Goal: Navigation & Orientation: Find specific page/section

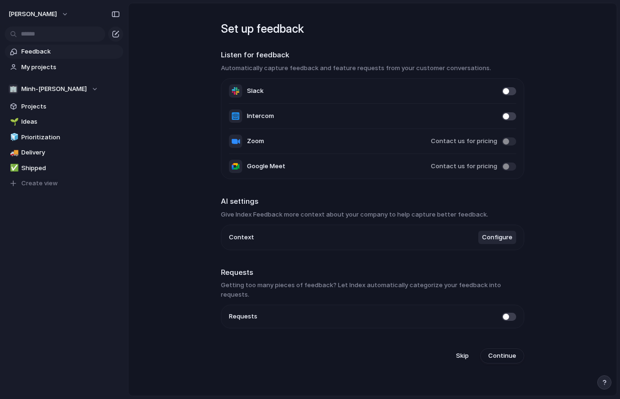
click at [147, 138] on main "Set up feedback Listen for feedback Automatically capture feedback and feature …" at bounding box center [372, 199] width 489 height 393
click at [294, 79] on li "Slack" at bounding box center [372, 91] width 287 height 25
click at [76, 86] on div "🏢 [PERSON_NAME]" at bounding box center [54, 88] width 90 height 9
click at [135, 150] on div "🏢 Minh-thanh-dang ⚡ Mtddev Create new team" at bounding box center [310, 199] width 620 height 399
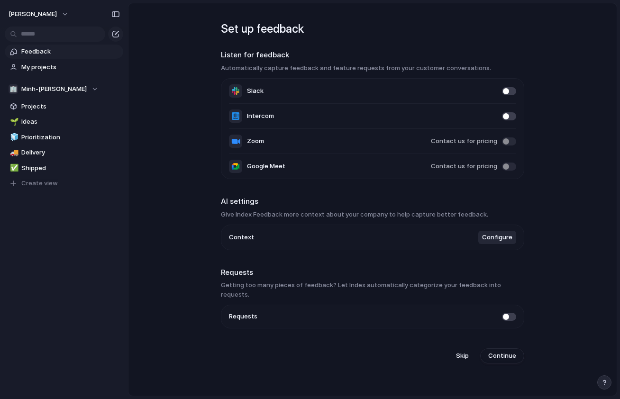
click at [506, 92] on span at bounding box center [509, 91] width 14 height 8
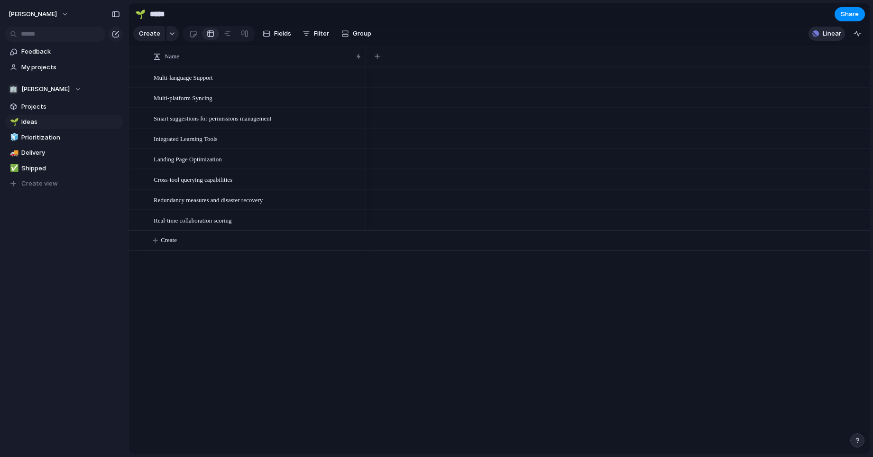
click at [620, 39] on button "Linear" at bounding box center [826, 34] width 37 height 14
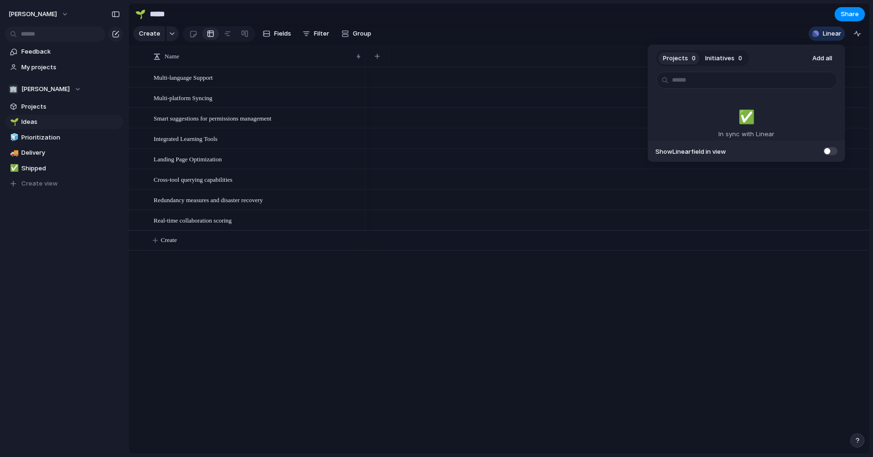
click at [620, 61] on span "Projects" at bounding box center [675, 58] width 25 height 9
click at [620, 62] on span "Initiatives" at bounding box center [719, 58] width 29 height 9
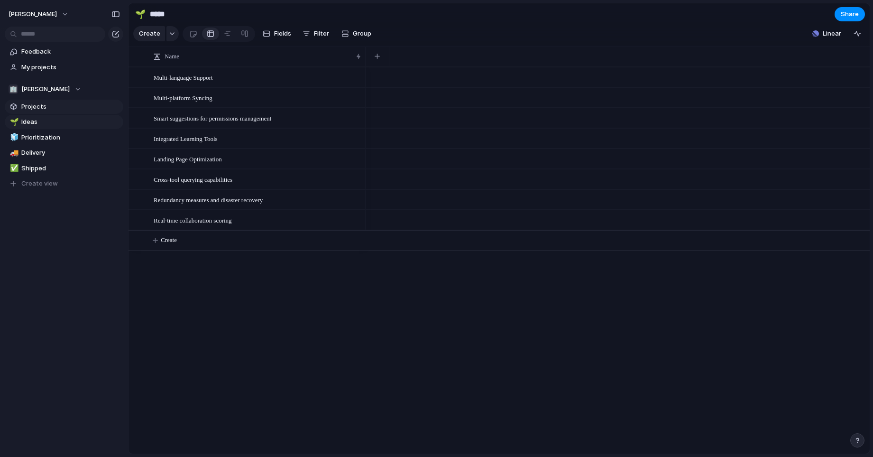
click at [56, 111] on link "Projects" at bounding box center [64, 107] width 119 height 14
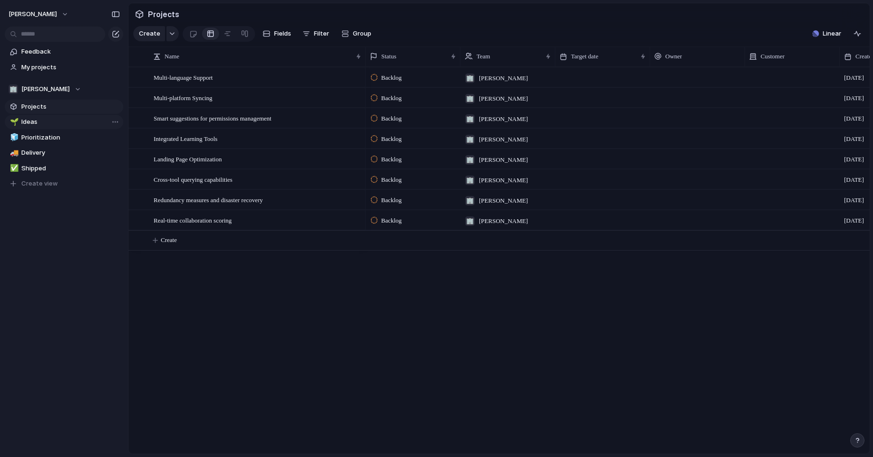
click at [53, 123] on span "Ideas" at bounding box center [70, 121] width 99 height 9
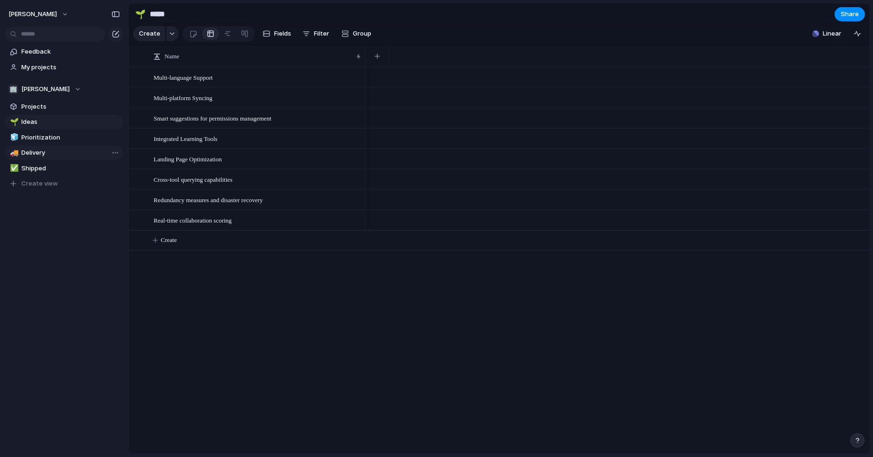
click at [46, 154] on span "Delivery" at bounding box center [70, 152] width 99 height 9
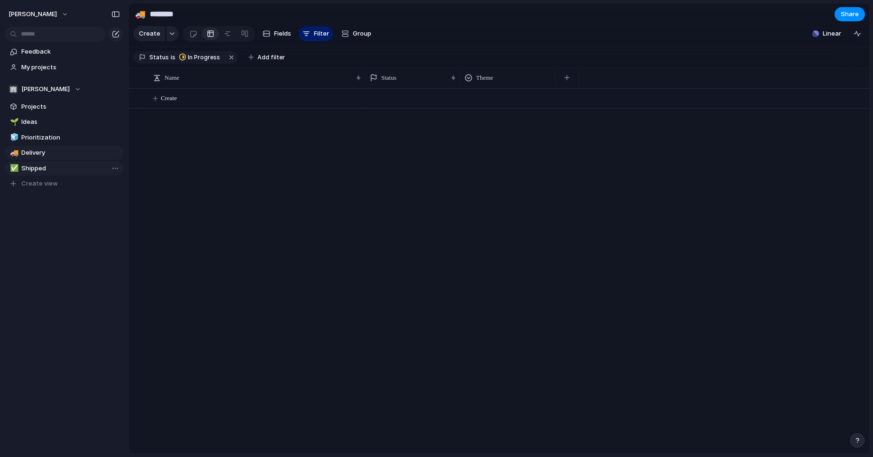
click at [47, 168] on span "Shipped" at bounding box center [70, 168] width 99 height 9
click at [47, 154] on span "Delivery" at bounding box center [70, 152] width 99 height 9
click at [43, 169] on span "Shipped" at bounding box center [70, 168] width 99 height 9
click at [46, 159] on link "🚚 Delivery" at bounding box center [64, 153] width 119 height 14
click at [54, 135] on span "Prioritization" at bounding box center [70, 137] width 99 height 9
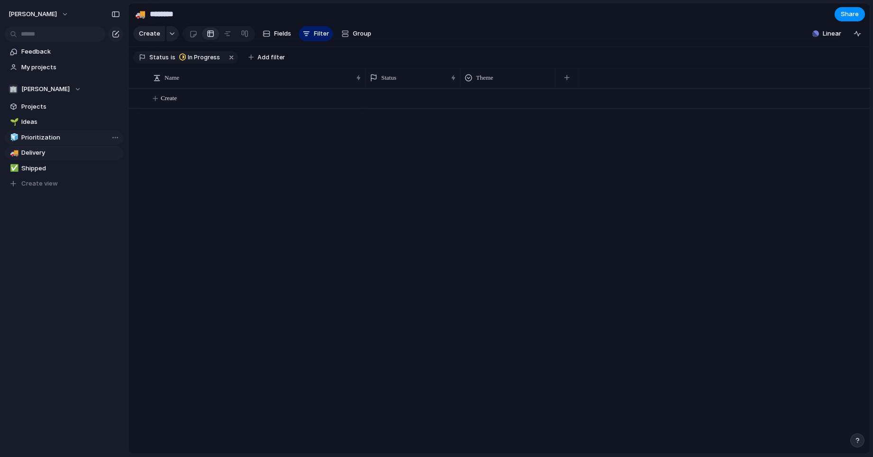
type input "**********"
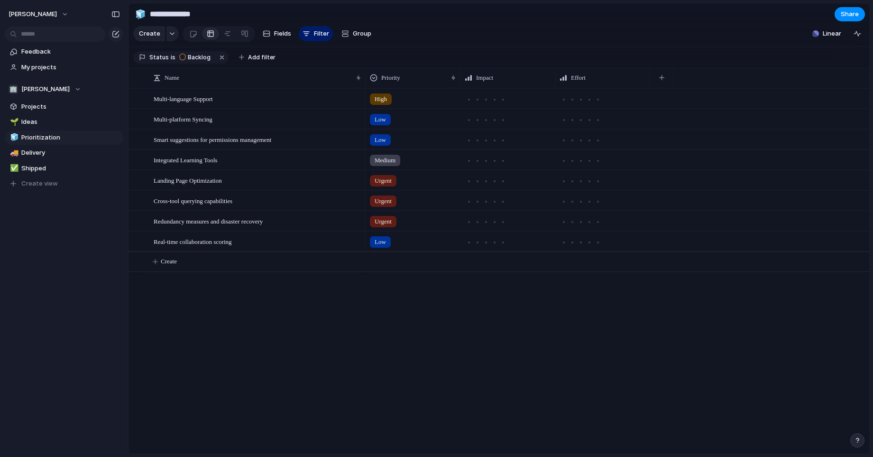
click at [405, 100] on div "High" at bounding box center [413, 97] width 94 height 16
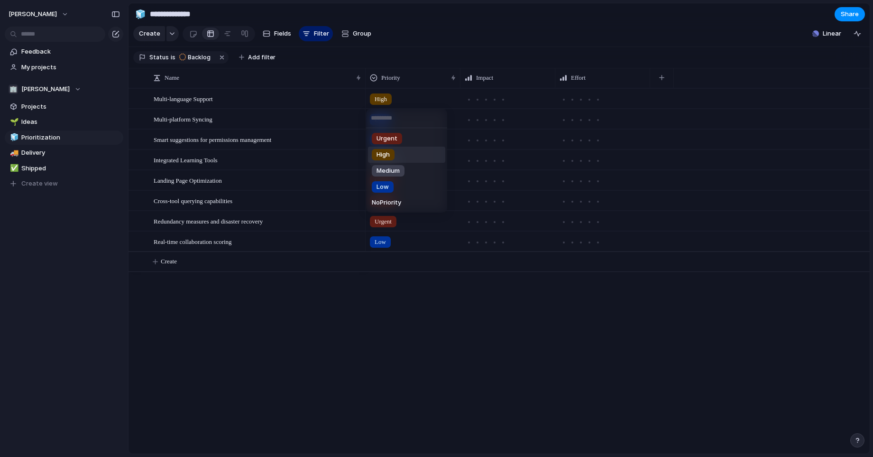
click at [481, 101] on div "Urgent High Medium Low No Priority" at bounding box center [436, 228] width 873 height 457
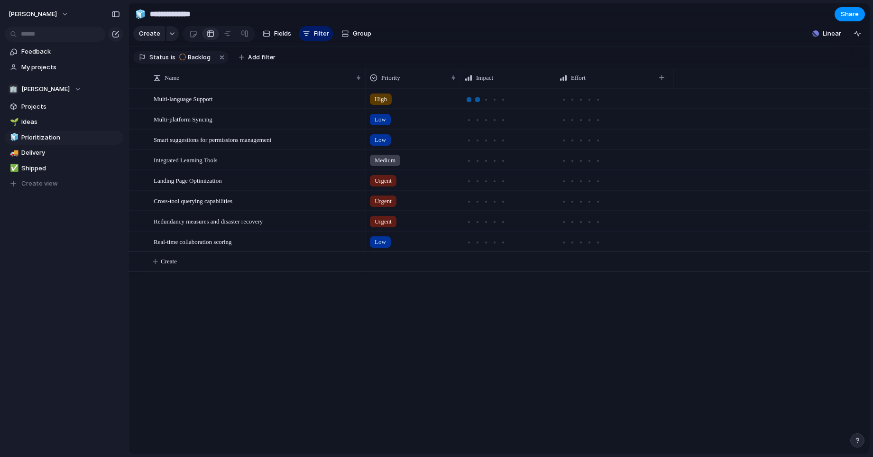
click at [477, 101] on div at bounding box center [477, 99] width 5 height 5
click at [581, 101] on div at bounding box center [580, 99] width 5 height 5
click at [411, 100] on div "High" at bounding box center [413, 97] width 94 height 16
click at [392, 100] on div "High" at bounding box center [381, 98] width 22 height 11
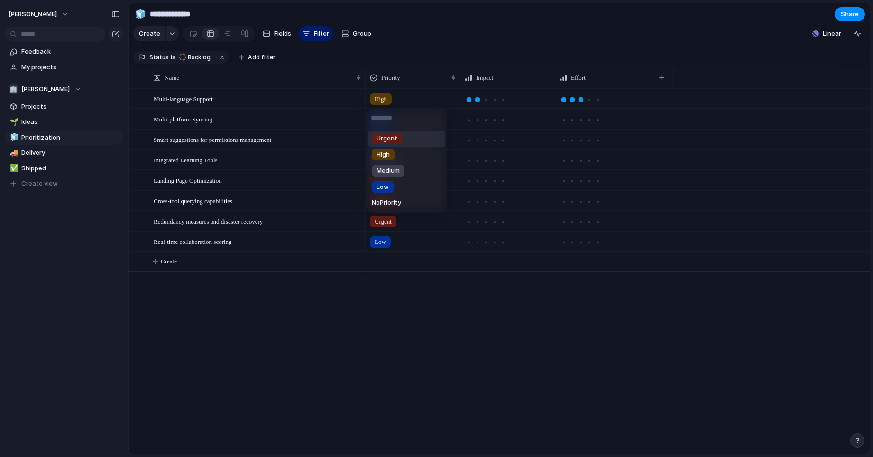
click at [44, 57] on div "Urgent High Medium Low No Priority" at bounding box center [436, 228] width 873 height 457
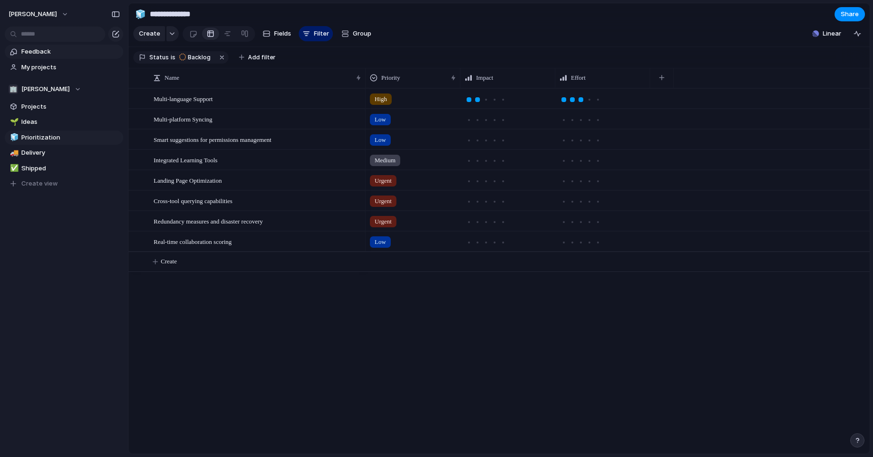
click at [54, 56] on span "Feedback" at bounding box center [70, 51] width 99 height 9
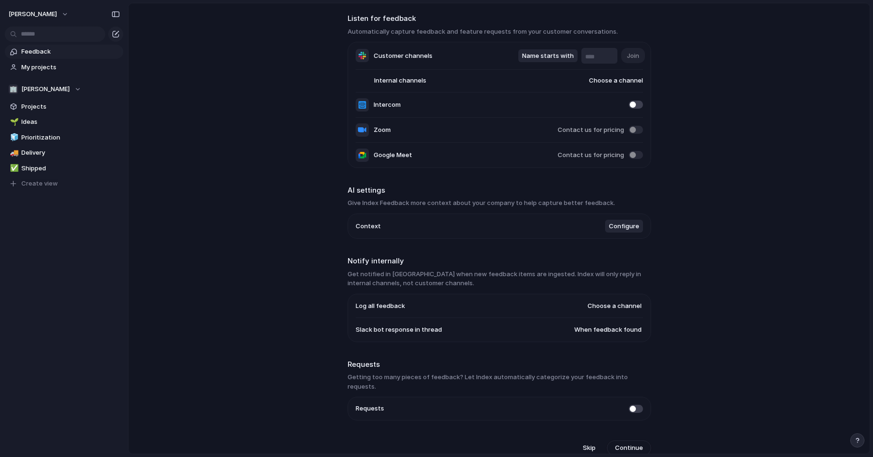
scroll to position [27, 0]
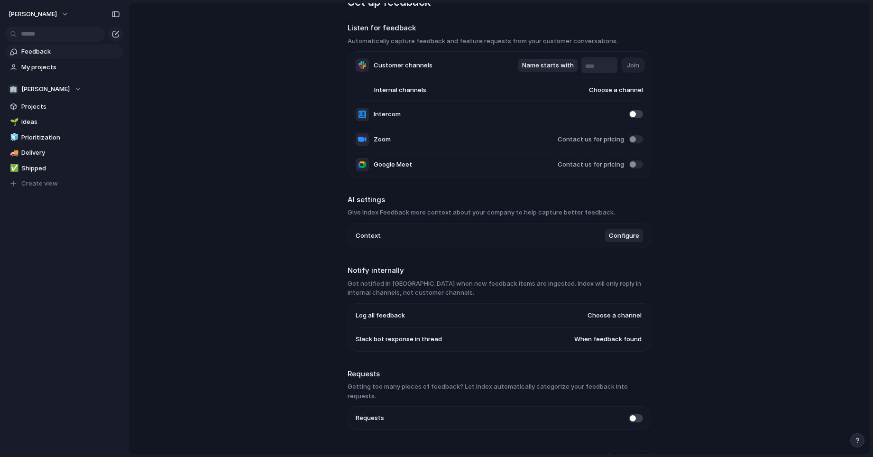
click at [603, 67] on input "text" at bounding box center [599, 66] width 28 height 9
click at [558, 62] on span "Name starts with" at bounding box center [548, 65] width 52 height 9
click at [563, 50] on span "Name contains" at bounding box center [546, 49] width 45 height 9
click at [549, 71] on button "Name contains" at bounding box center [549, 65] width 57 height 13
click at [551, 77] on span "Name starts with" at bounding box center [550, 79] width 52 height 9
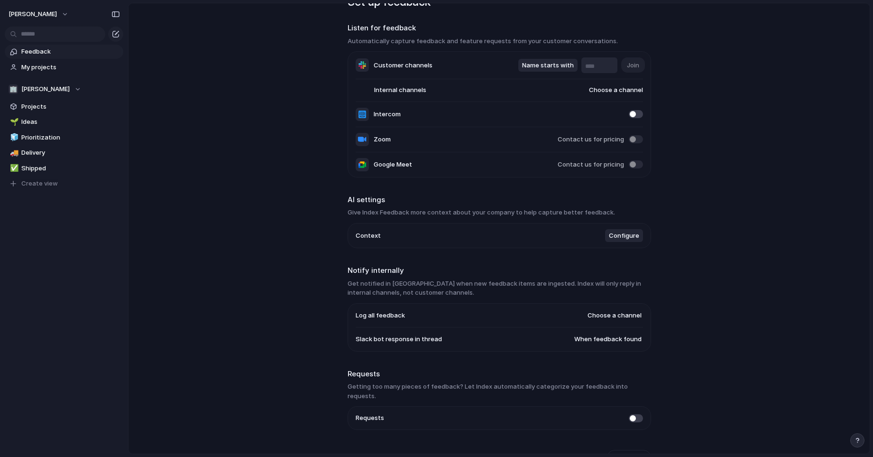
click at [605, 57] on div at bounding box center [599, 65] width 36 height 16
click at [598, 69] on input "text" at bounding box center [599, 66] width 28 height 9
type input "***"
click at [620, 69] on button "Join" at bounding box center [633, 64] width 24 height 15
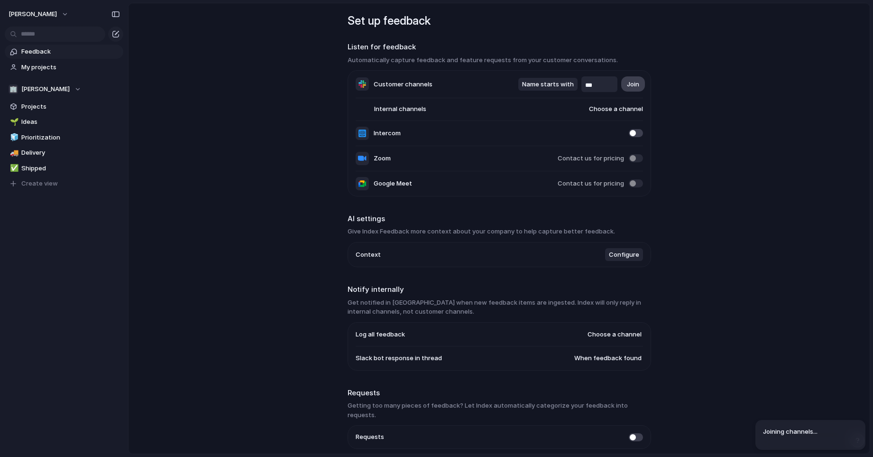
scroll to position [8, 0]
click at [606, 110] on span "Choose a channel" at bounding box center [606, 109] width 73 height 9
click at [582, 147] on span "#all-new-workspace" at bounding box center [607, 146] width 62 height 9
click at [620, 100] on main "Set up feedback Listen for feedback Automatically capture feedback and feature …" at bounding box center [499, 228] width 742 height 451
click at [37, 109] on span "Projects" at bounding box center [70, 106] width 99 height 9
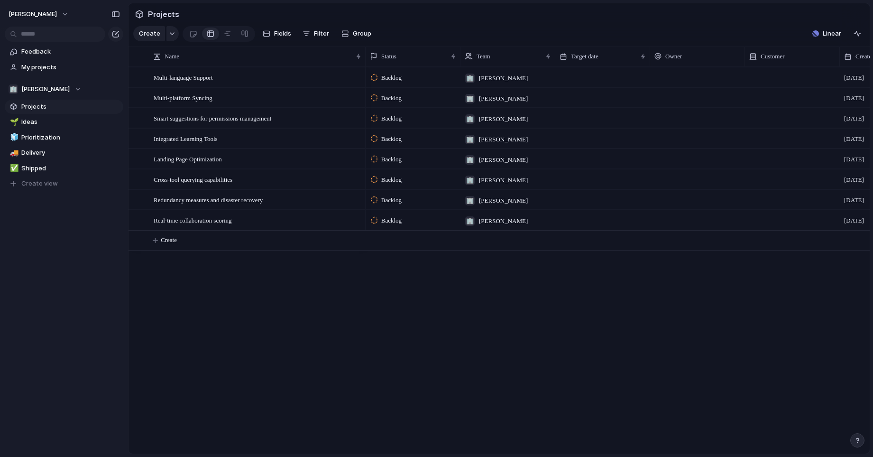
click at [57, 104] on span "Projects" at bounding box center [70, 106] width 99 height 9
click at [52, 129] on div "🌱 Ideas 🧊 Prioritization 🚚 Delivery ✅ Shipped To pick up a draggable item, pres…" at bounding box center [64, 153] width 119 height 76
click at [58, 123] on span "Ideas" at bounding box center [70, 121] width 99 height 9
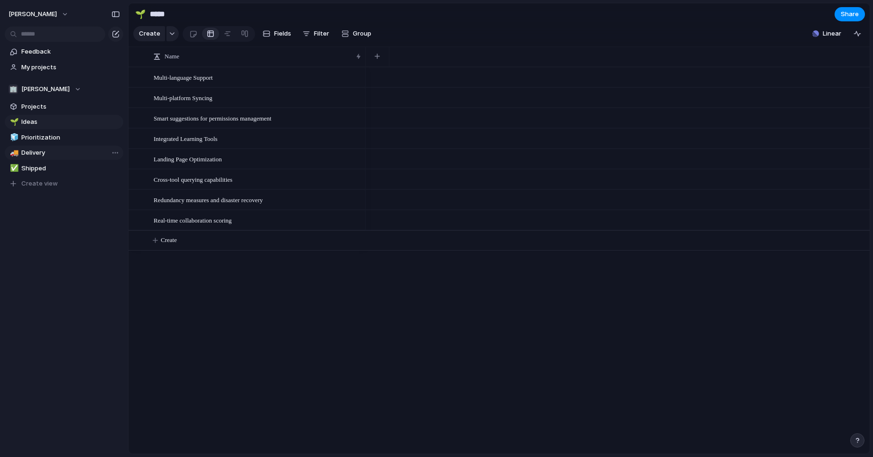
click at [57, 147] on link "🚚 Delivery" at bounding box center [64, 153] width 119 height 14
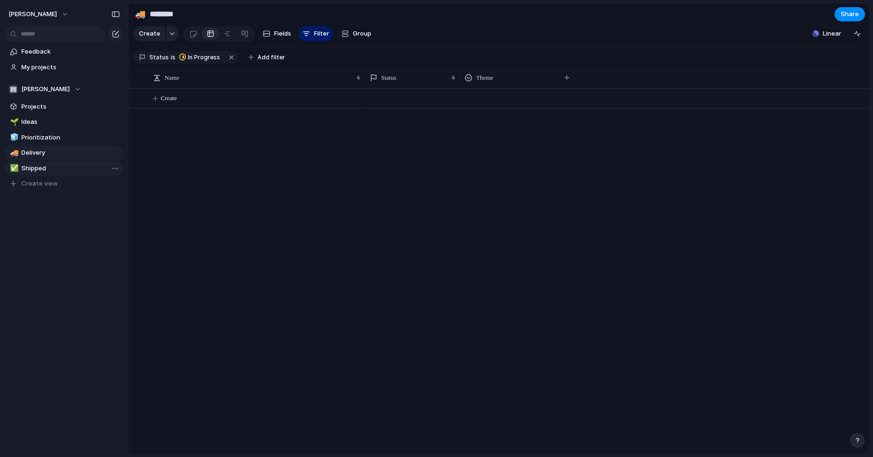
click at [55, 167] on span "Shipped" at bounding box center [70, 168] width 99 height 9
type input "*******"
click at [60, 107] on span "Projects" at bounding box center [70, 106] width 99 height 9
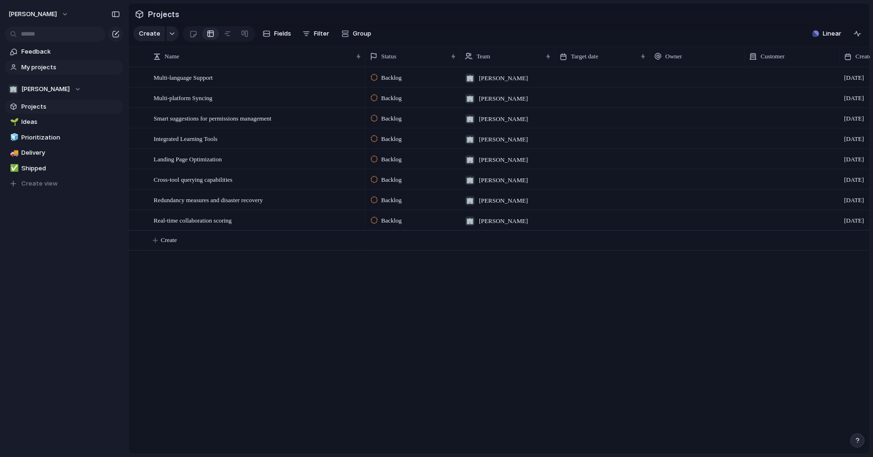
click at [62, 70] on span "My projects" at bounding box center [70, 67] width 99 height 9
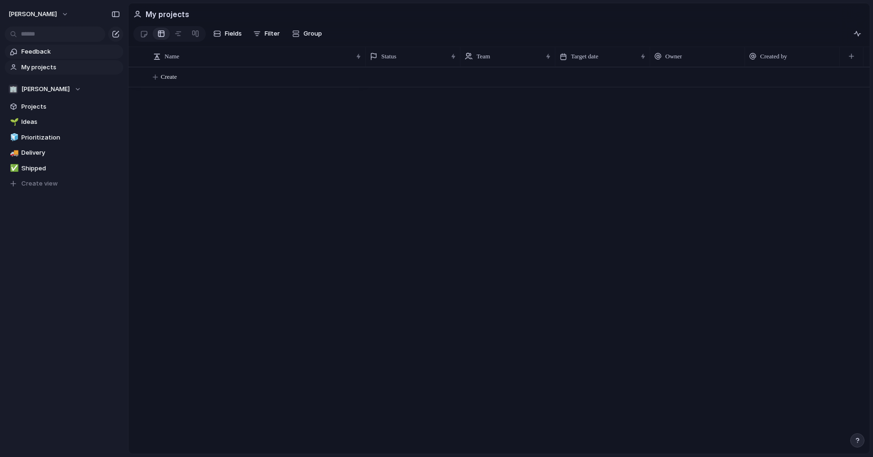
click at [63, 50] on span "Feedback" at bounding box center [70, 51] width 99 height 9
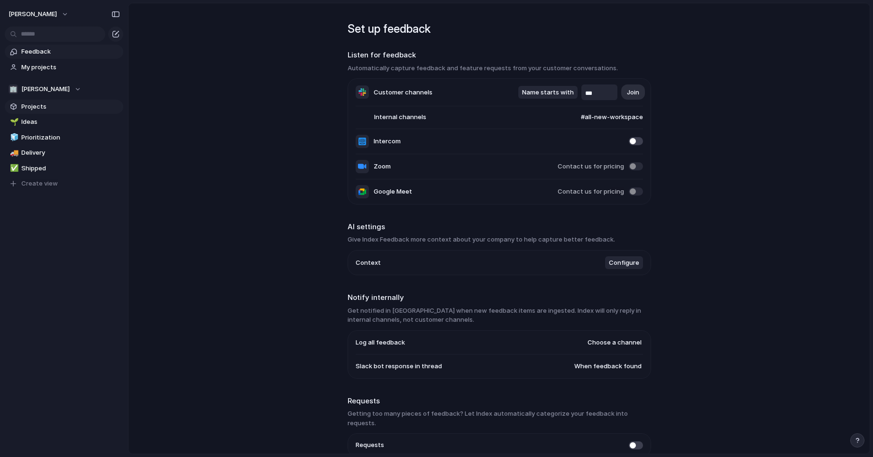
click at [46, 113] on link "Projects" at bounding box center [64, 107] width 119 height 14
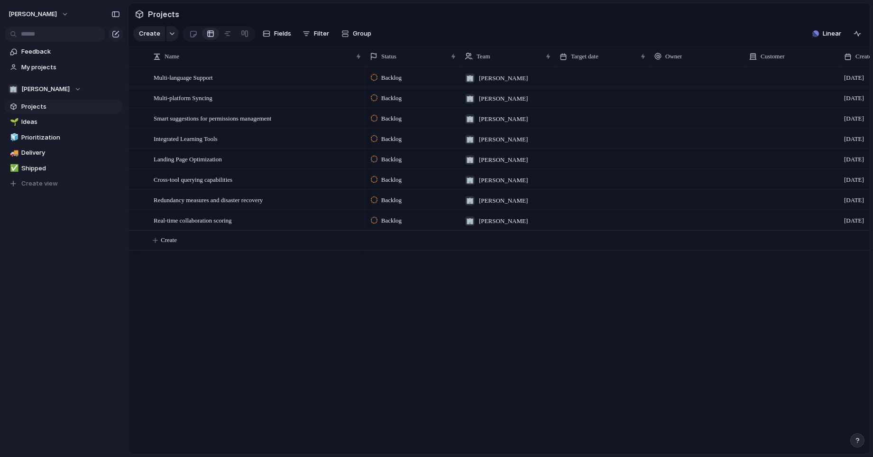
click at [68, 109] on span "Projects" at bounding box center [70, 106] width 99 height 9
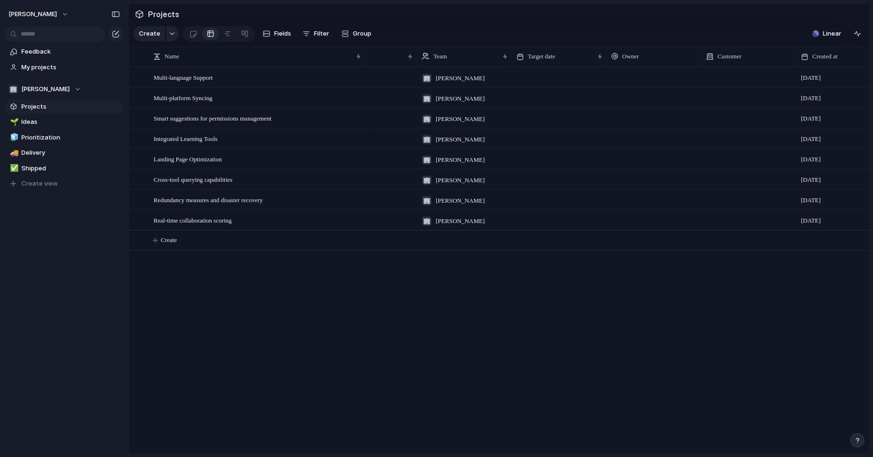
scroll to position [0, 89]
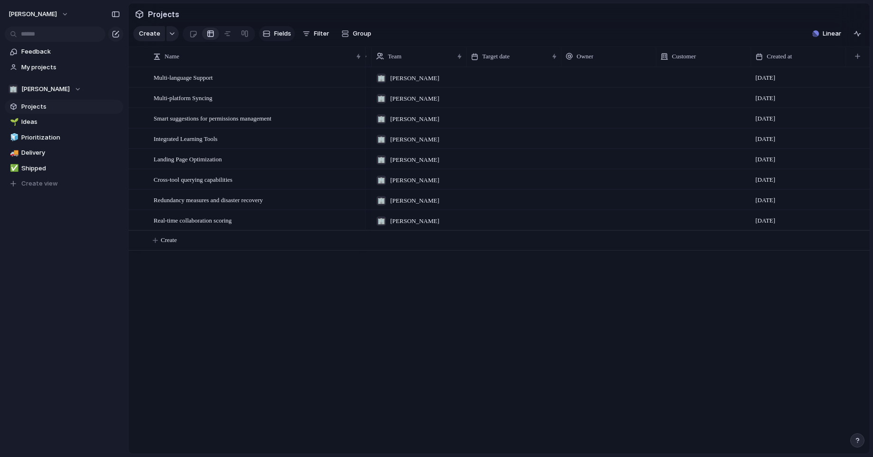
click at [277, 32] on span "Fields" at bounding box center [282, 33] width 17 height 9
click at [309, 33] on button "Filter" at bounding box center [316, 33] width 34 height 15
click at [358, 35] on span "Group" at bounding box center [362, 33] width 18 height 9
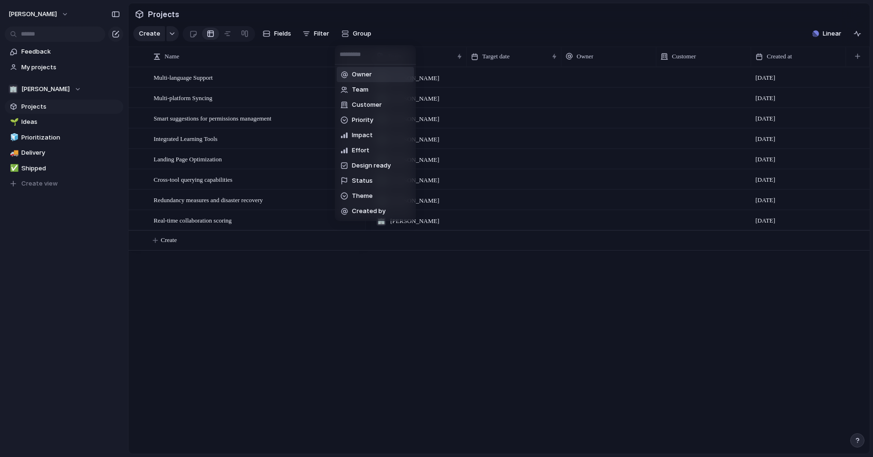
click at [620, 21] on div "Owner Team Customer Priority Impact Effort Design ready Status Theme Created by" at bounding box center [436, 228] width 873 height 457
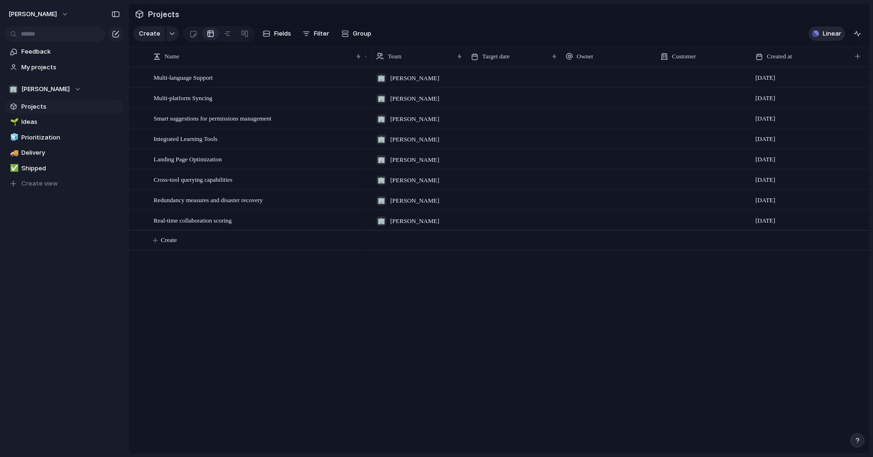
click at [620, 31] on span "Linear" at bounding box center [832, 33] width 18 height 9
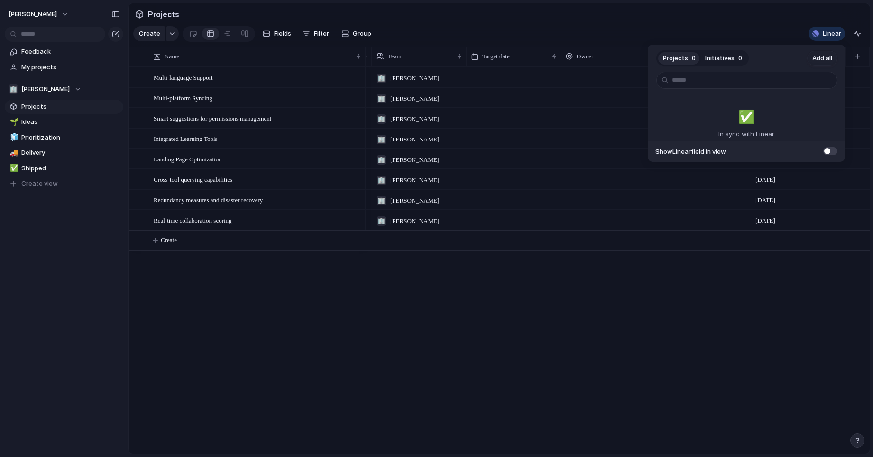
click at [620, 153] on span at bounding box center [830, 151] width 14 height 8
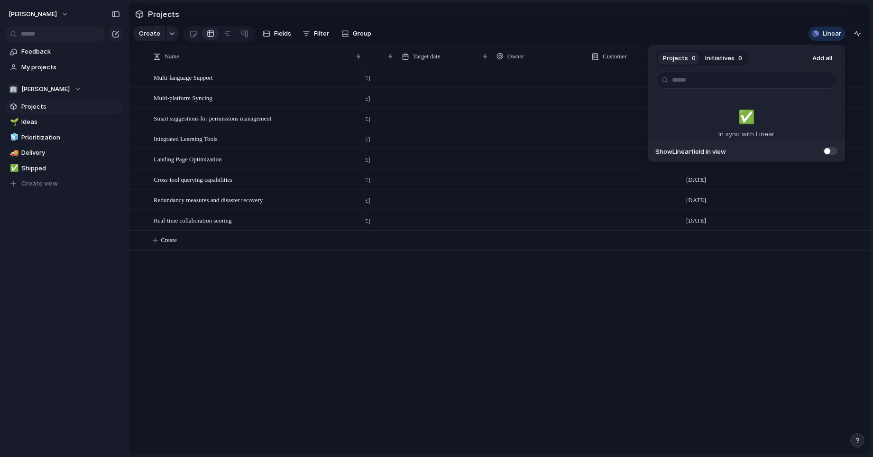
click at [620, 152] on span at bounding box center [830, 151] width 14 height 8
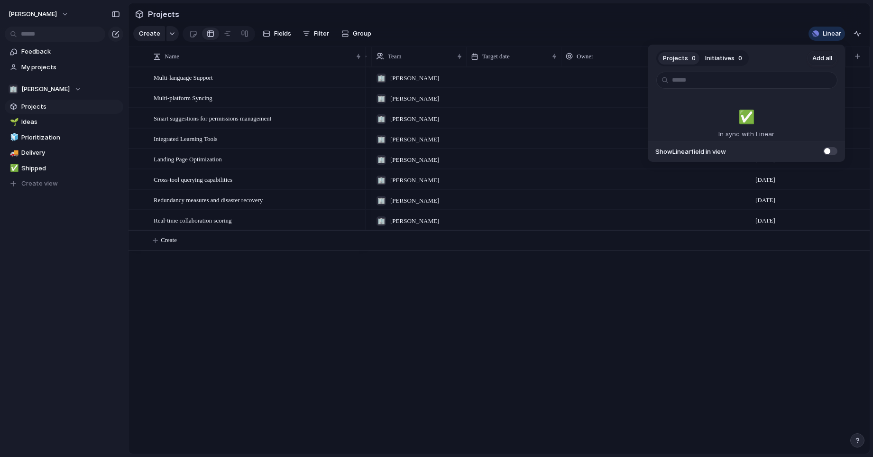
click at [620, 151] on span at bounding box center [830, 151] width 14 height 8
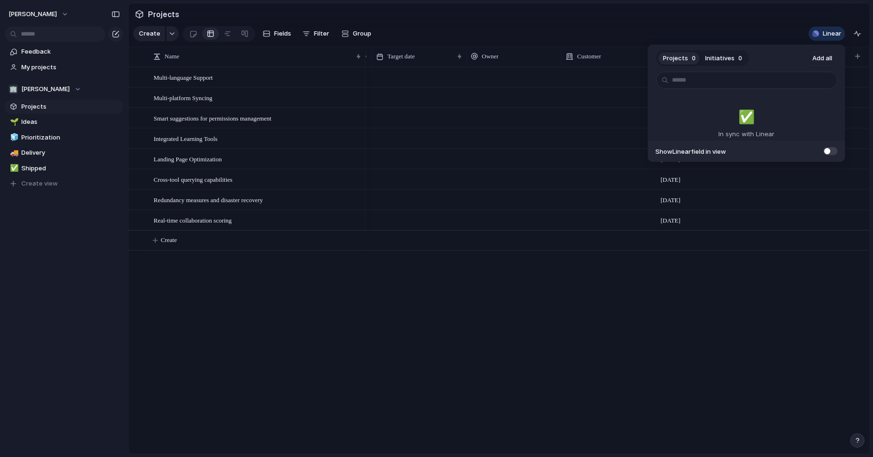
click at [620, 151] on span at bounding box center [830, 151] width 14 height 8
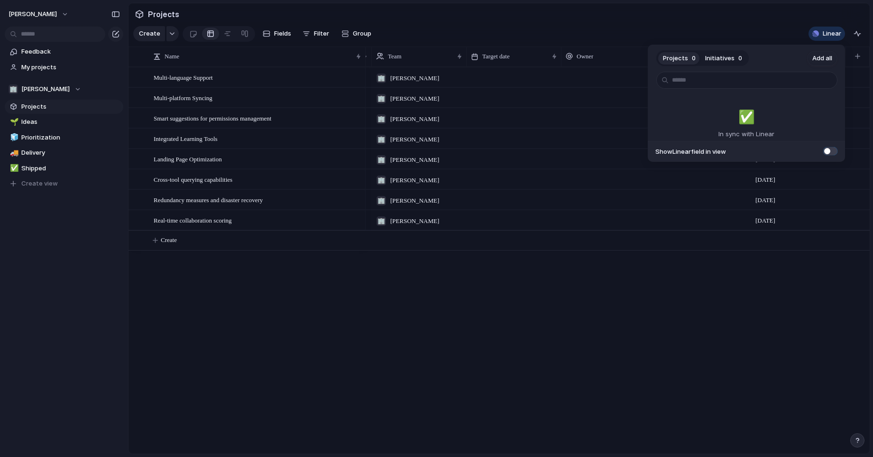
scroll to position [0, 89]
click at [620, 151] on span at bounding box center [830, 151] width 14 height 8
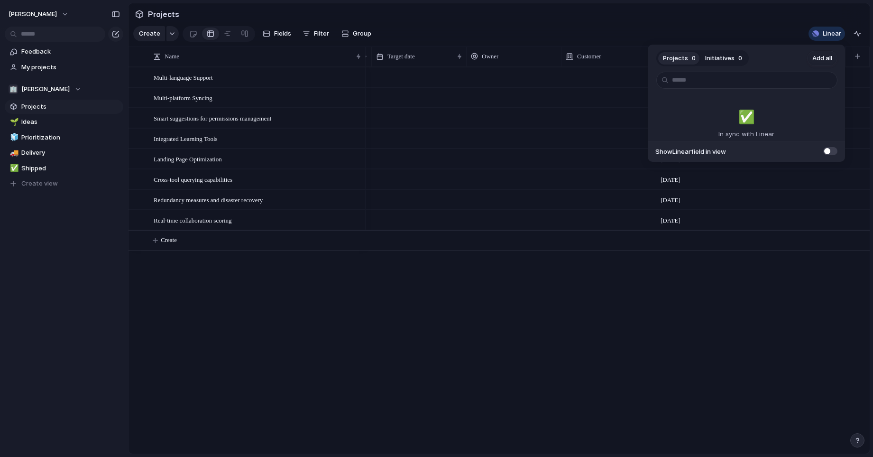
click at [620, 257] on div "Projects 0 Initiatives 0 Add all ✅️ In sync with Linear Show Linear field in vi…" at bounding box center [436, 228] width 873 height 457
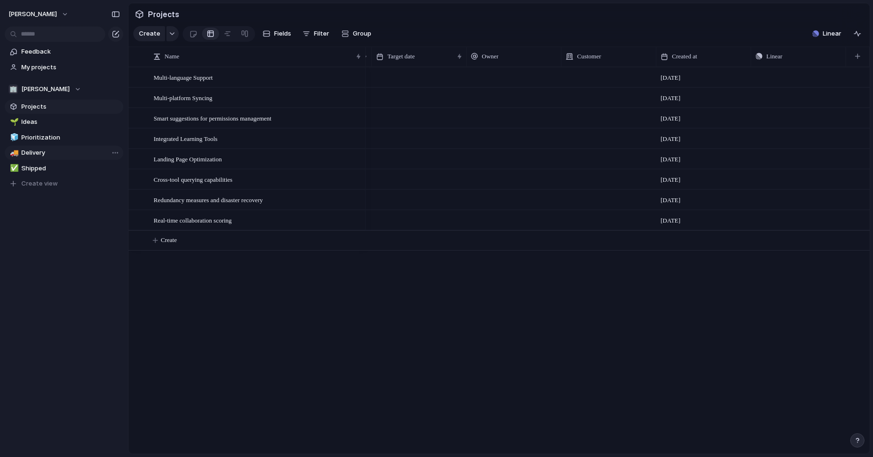
click at [46, 146] on link "🚚 Delivery" at bounding box center [64, 153] width 119 height 14
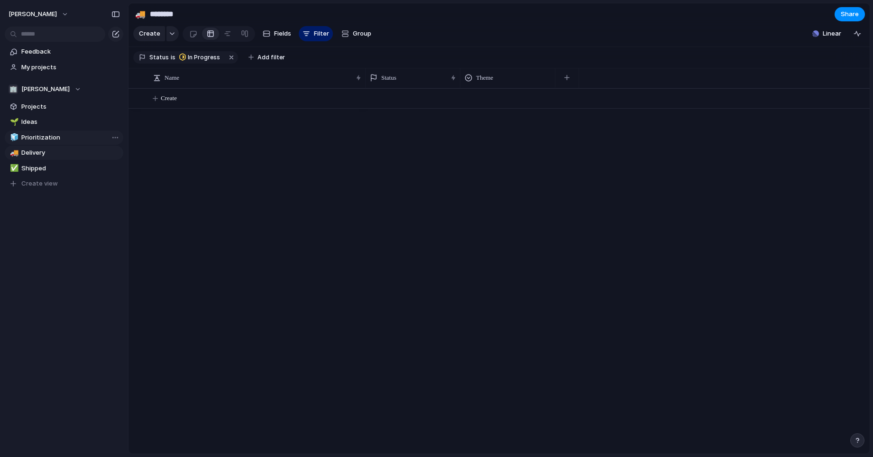
click at [53, 136] on span "Prioritization" at bounding box center [70, 137] width 99 height 9
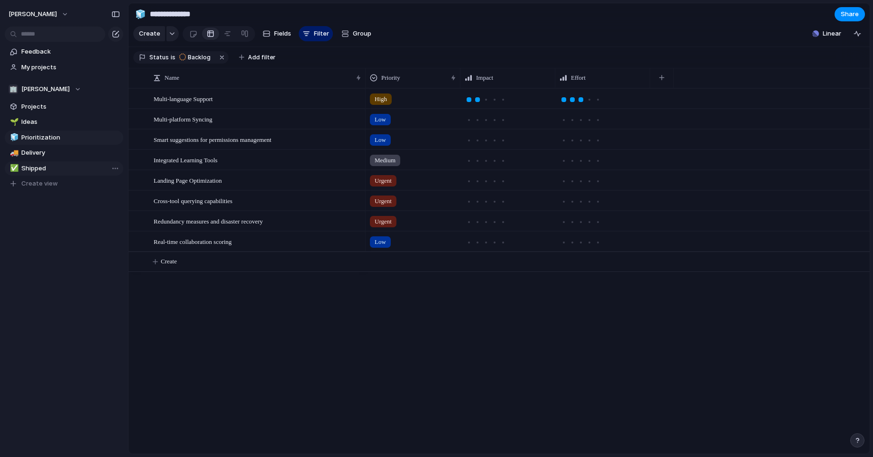
click at [52, 165] on span "Shipped" at bounding box center [70, 168] width 99 height 9
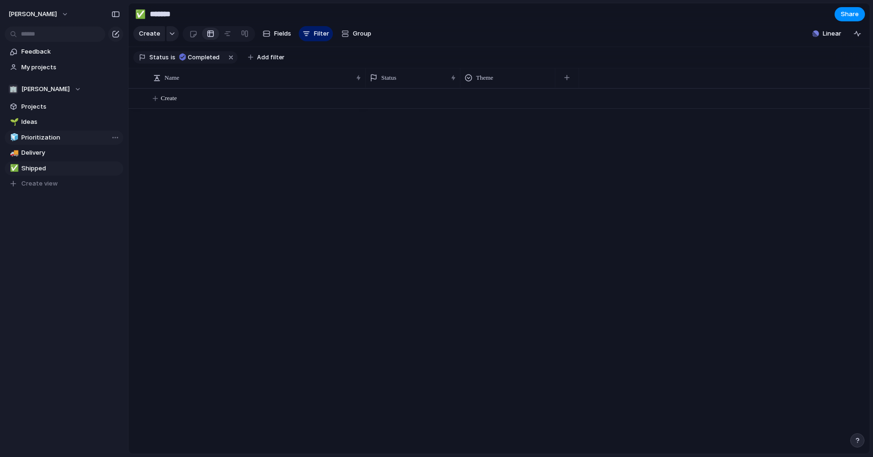
click at [59, 141] on span "Prioritization" at bounding box center [70, 137] width 99 height 9
type input "**********"
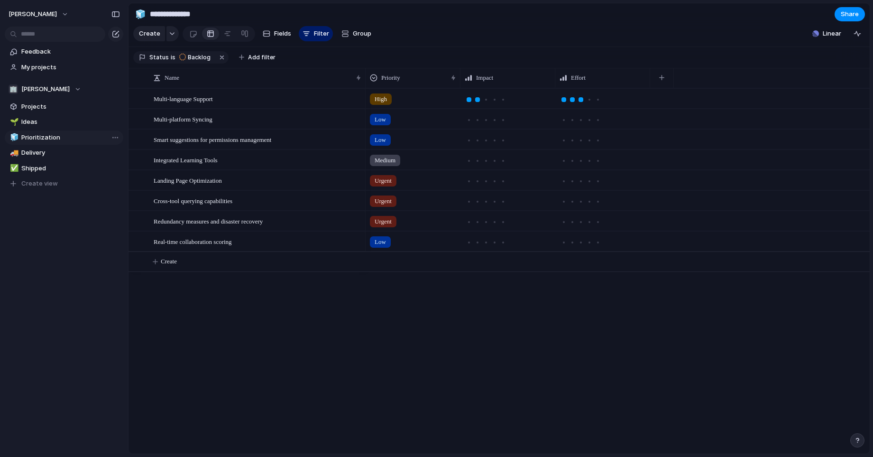
click at [66, 137] on span "Prioritization" at bounding box center [70, 137] width 99 height 9
click at [620, 37] on button "button" at bounding box center [857, 33] width 15 height 15
click at [620, 36] on div "button" at bounding box center [857, 34] width 8 height 8
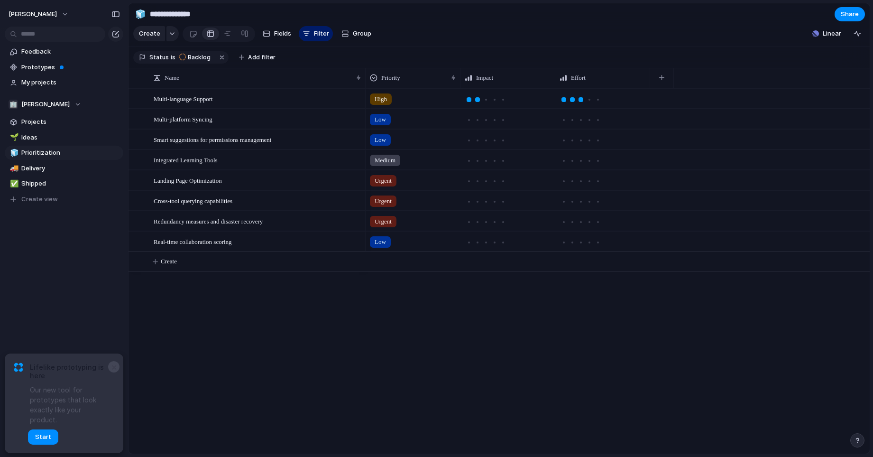
click at [114, 372] on button "×" at bounding box center [113, 366] width 11 height 11
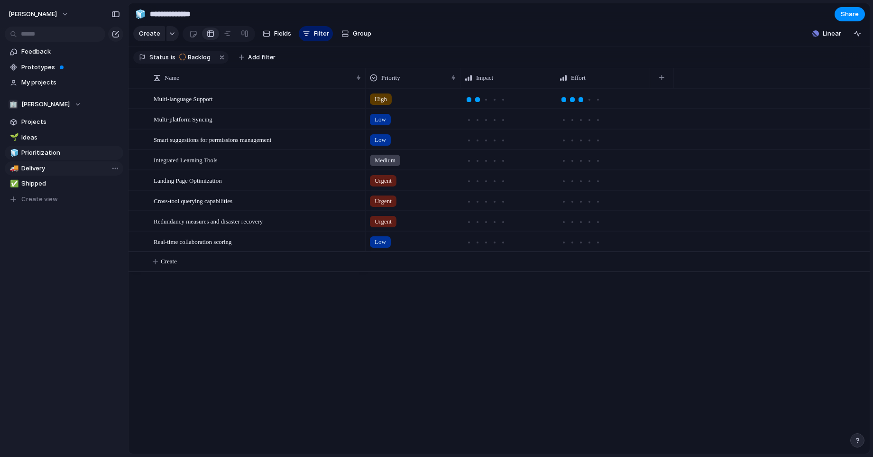
click at [37, 169] on span "Delivery" at bounding box center [70, 168] width 99 height 9
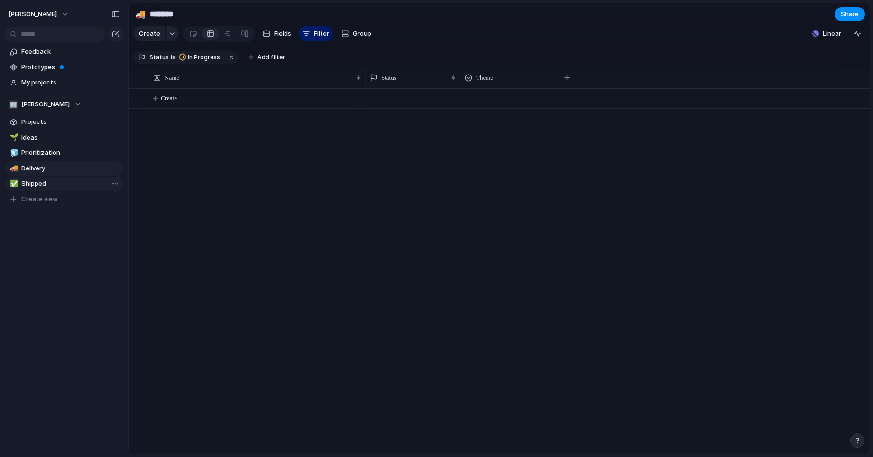
click at [37, 181] on span "Shipped" at bounding box center [70, 183] width 99 height 9
click at [55, 139] on span "Ideas" at bounding box center [70, 137] width 99 height 9
type input "*****"
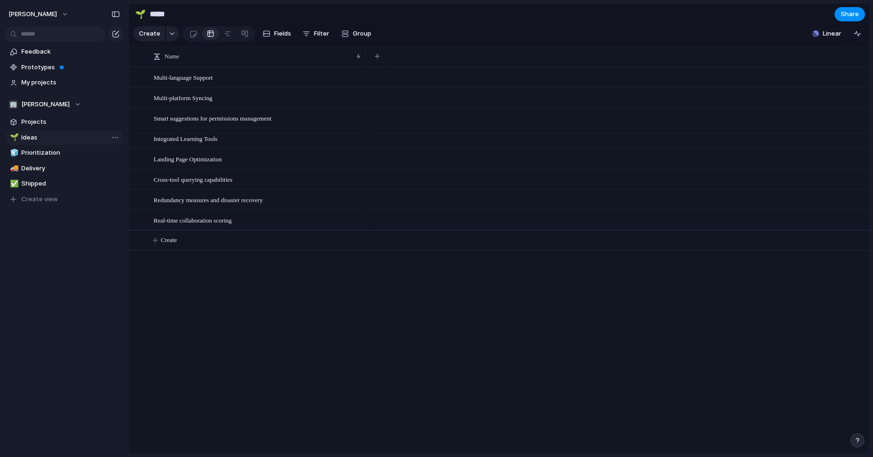
click at [60, 131] on link "🌱 Ideas" at bounding box center [64, 137] width 119 height 14
click at [63, 124] on span "Projects" at bounding box center [70, 121] width 99 height 9
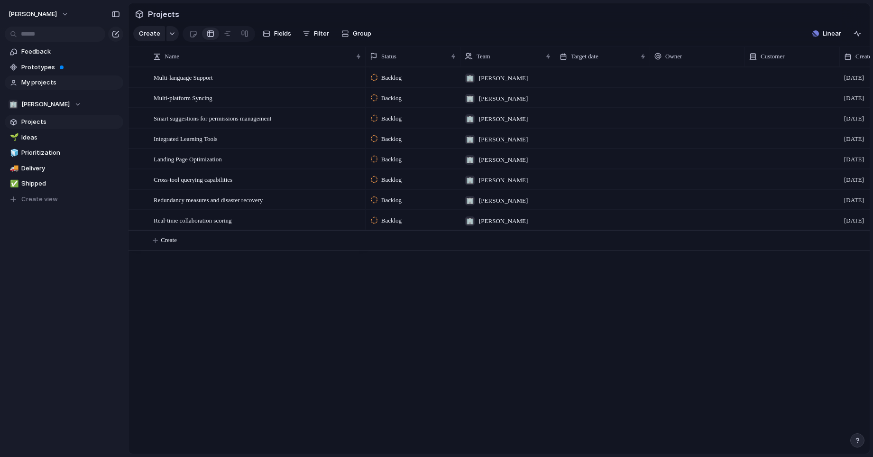
click at [65, 85] on span "My projects" at bounding box center [70, 82] width 99 height 9
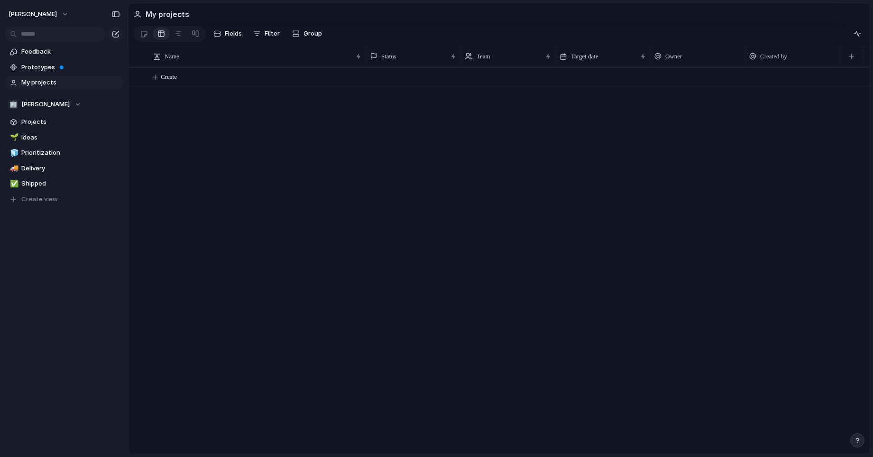
click at [65, 74] on section "Feedback Prototypes My projects" at bounding box center [64, 66] width 128 height 47
click at [43, 69] on span "Prototypes" at bounding box center [70, 67] width 99 height 9
click at [47, 178] on link "✅ Shipped" at bounding box center [64, 183] width 119 height 14
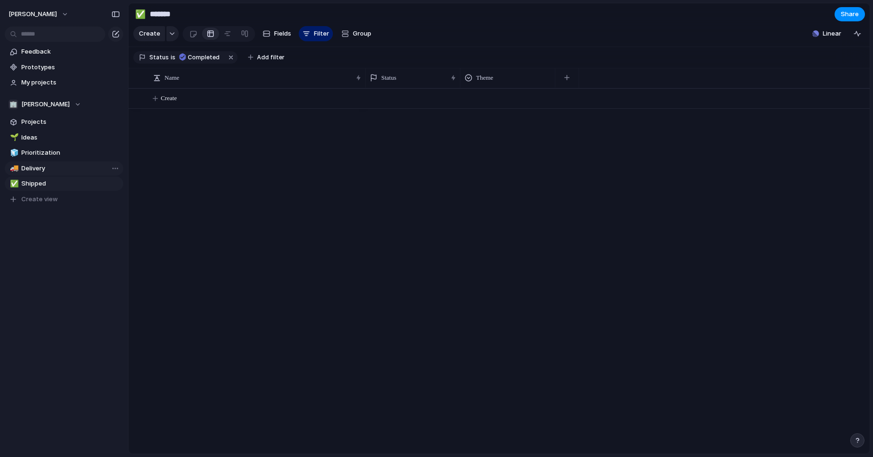
click at [47, 169] on span "Delivery" at bounding box center [70, 168] width 99 height 9
click at [48, 149] on span "Prioritization" at bounding box center [70, 152] width 99 height 9
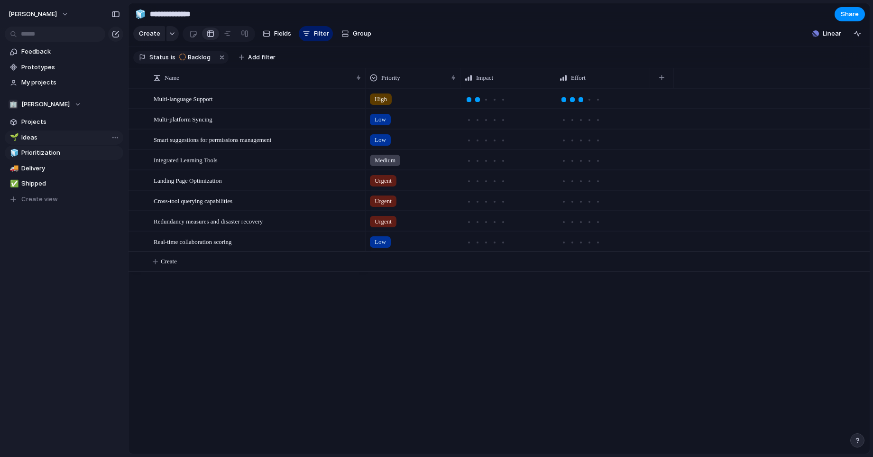
click at [48, 133] on span "Ideas" at bounding box center [70, 137] width 99 height 9
type input "*****"
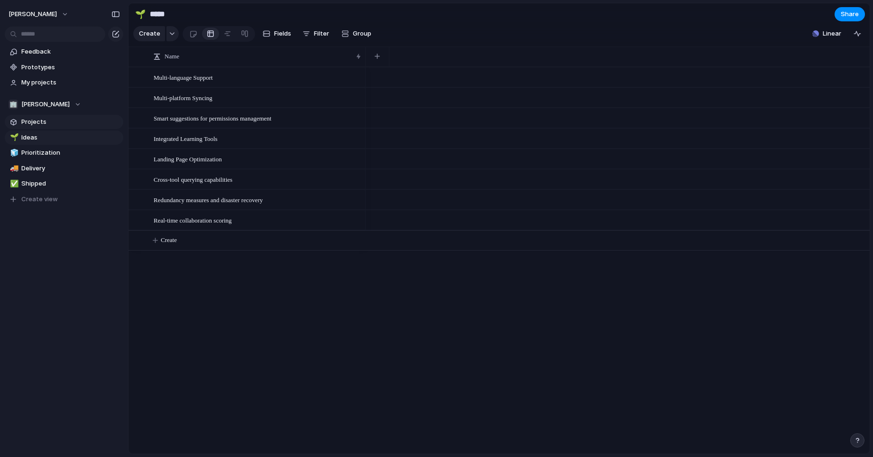
click at [52, 122] on span "Projects" at bounding box center [70, 121] width 99 height 9
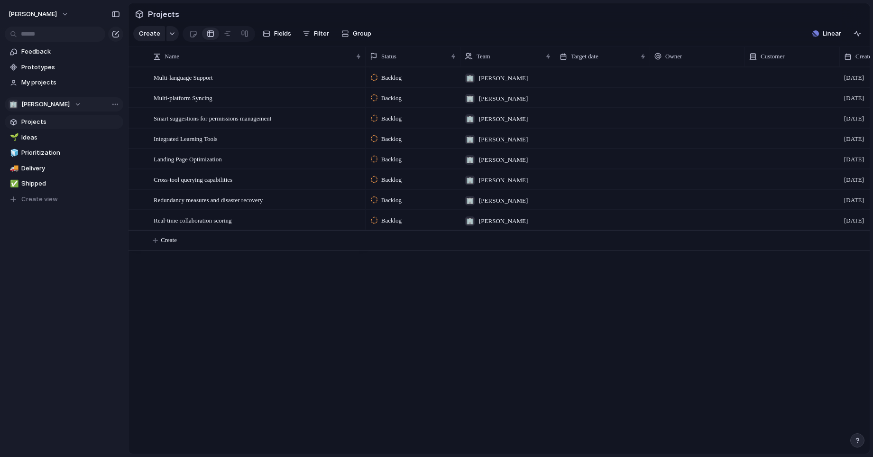
click at [57, 101] on span "Minh-[PERSON_NAME]" at bounding box center [45, 104] width 48 height 9
click at [45, 164] on li "⚡ Mtddev" at bounding box center [53, 159] width 86 height 16
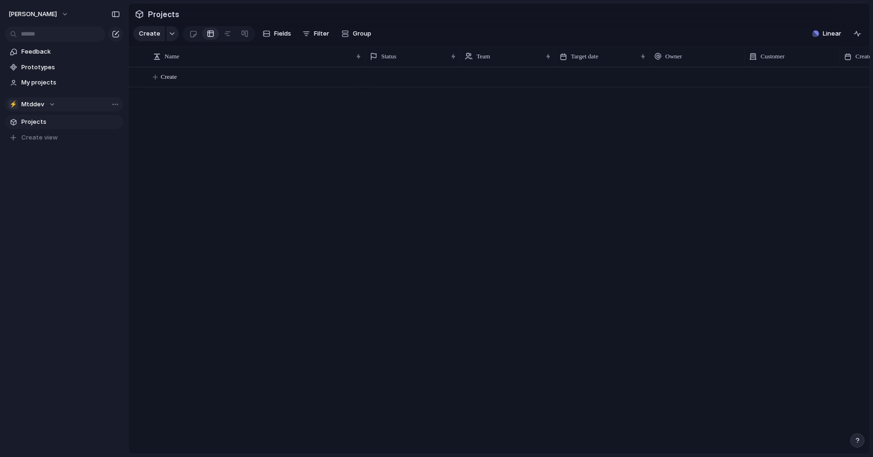
click at [56, 107] on button "⚡ Mtddev" at bounding box center [64, 104] width 119 height 14
click at [125, 204] on div "🏢 Minh-thanh-dang ⚡ Mtddev Create new team" at bounding box center [436, 228] width 873 height 457
click at [53, 120] on span "Projects" at bounding box center [70, 121] width 99 height 9
click at [51, 103] on div "⚡ Mtddev" at bounding box center [32, 104] width 47 height 9
click at [51, 103] on div "🏢 Minh-thanh-dang ⚡ Mtddev Create new team" at bounding box center [436, 228] width 873 height 457
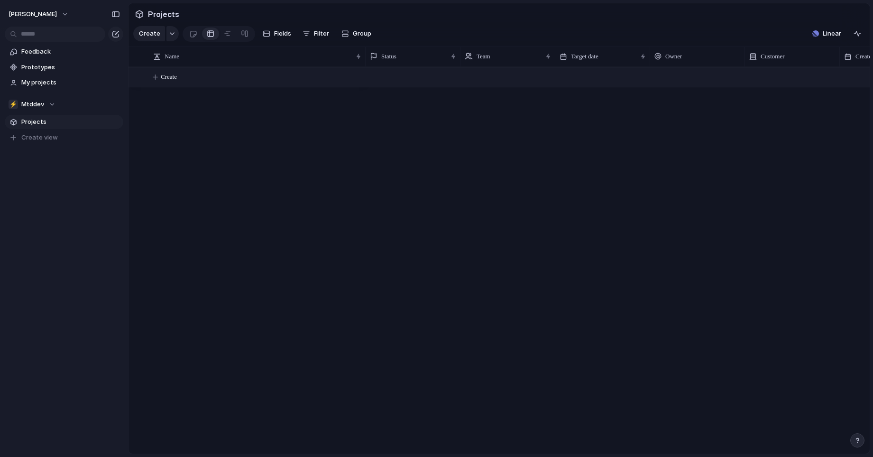
click at [208, 73] on button "Create" at bounding box center [511, 76] width 746 height 19
click at [36, 58] on link "Feedback" at bounding box center [64, 52] width 119 height 14
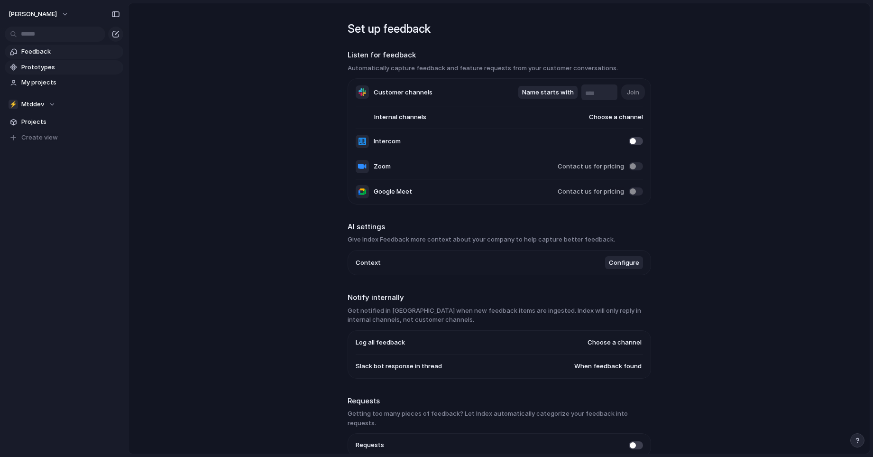
type input "***"
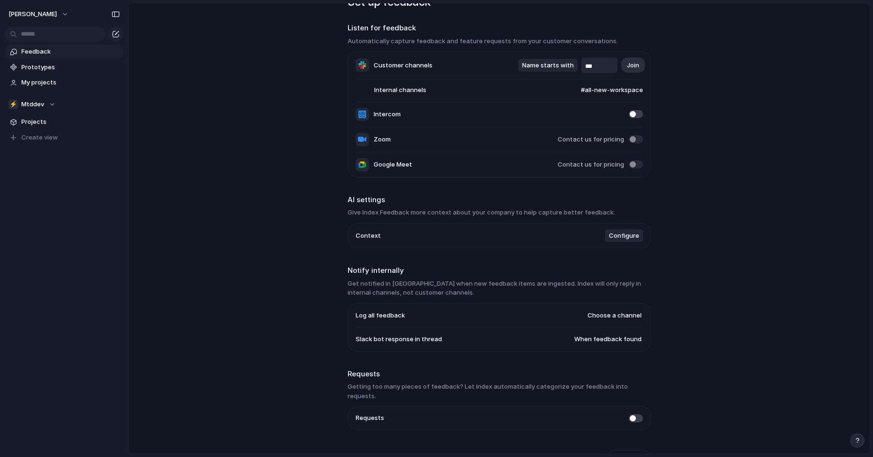
scroll to position [37, 0]
